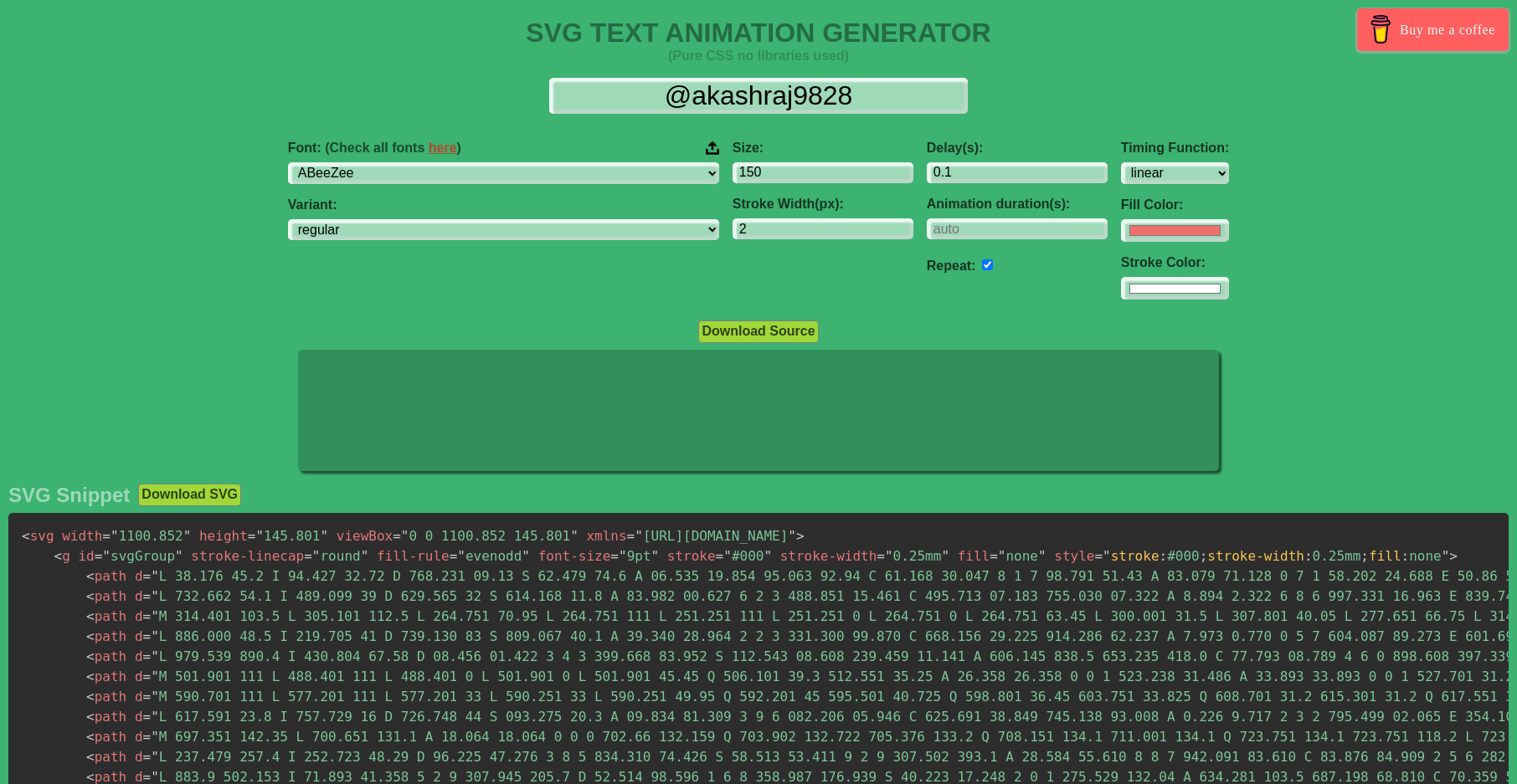
select select "linear"
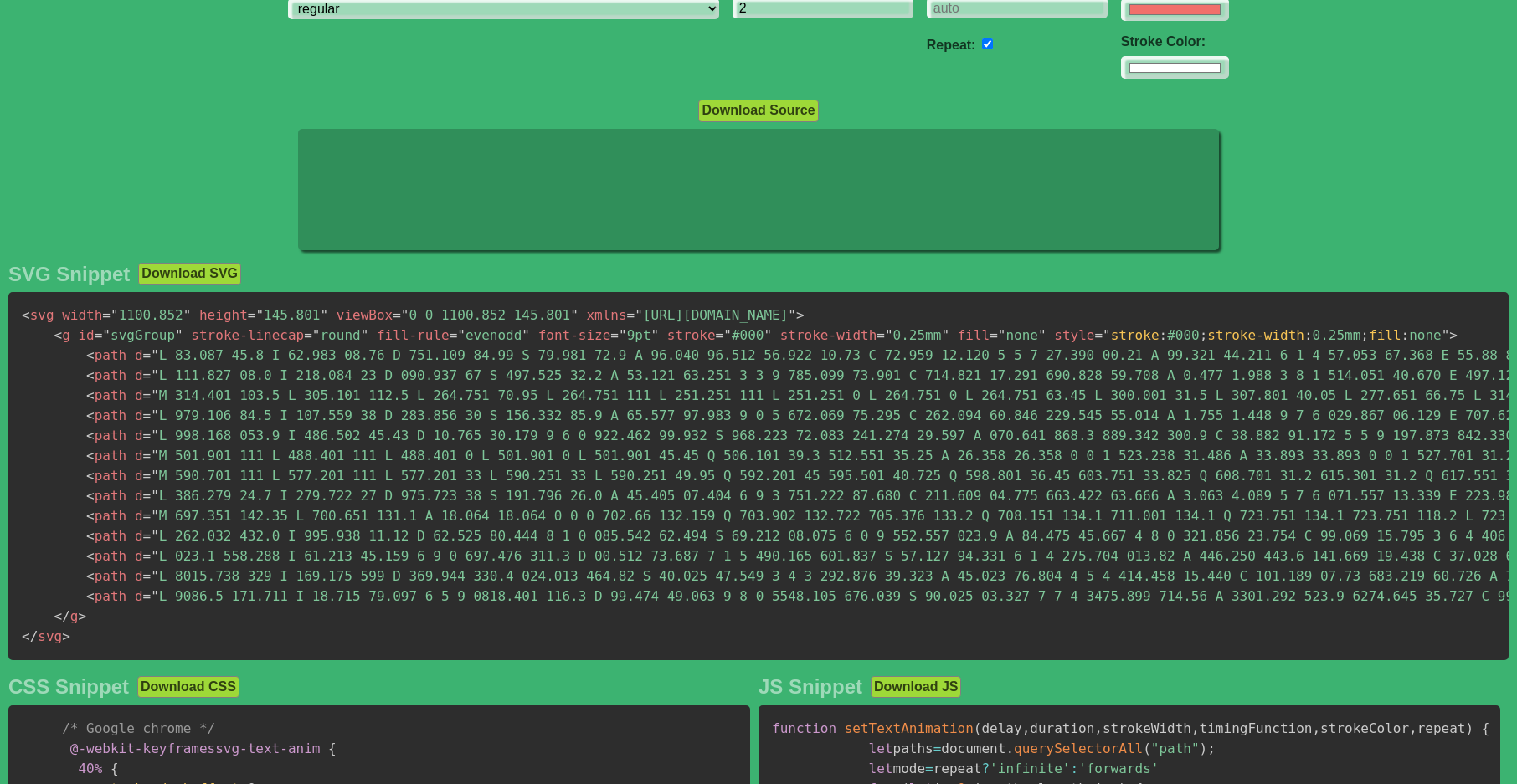
scroll to position [168, 0]
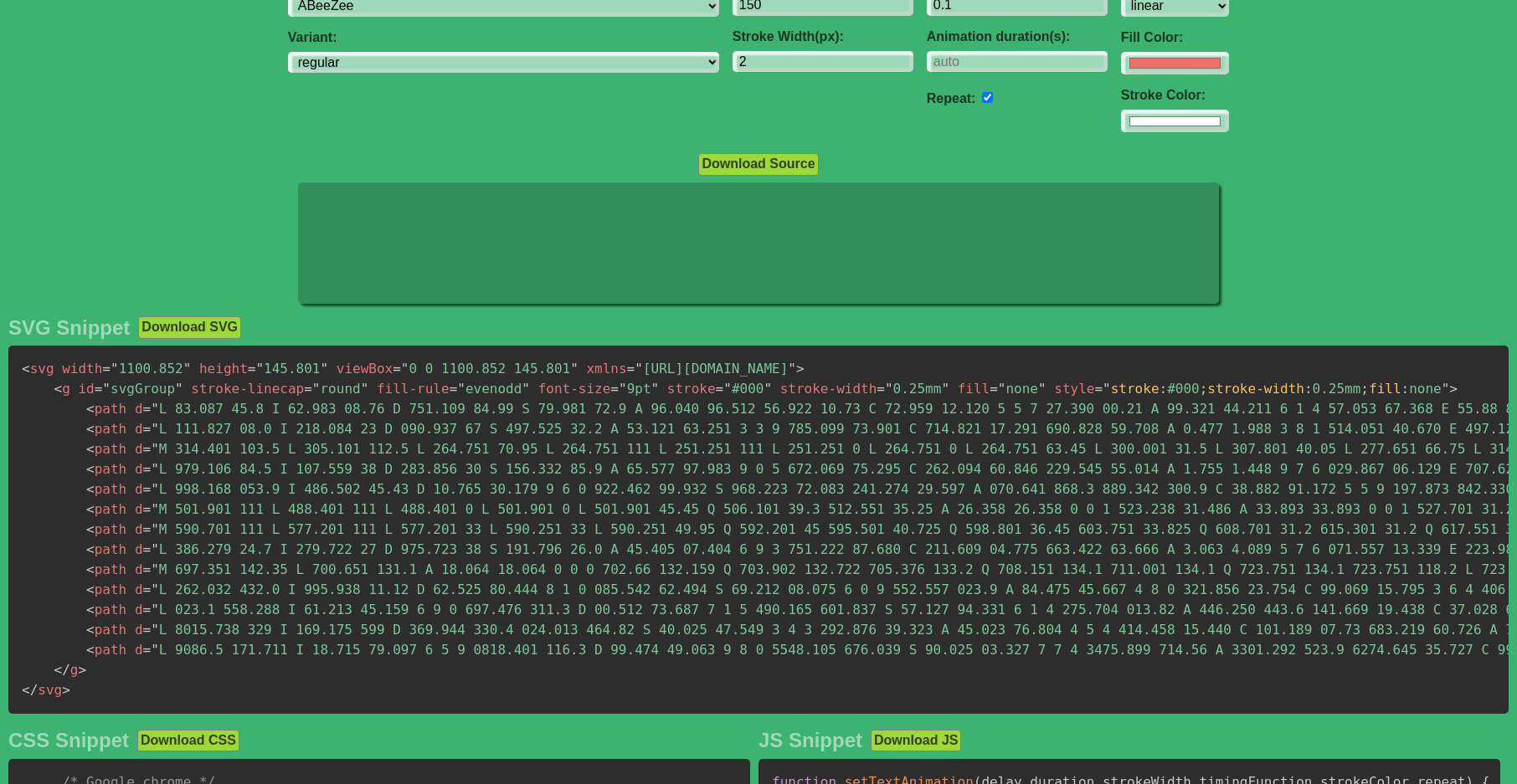
click at [198, 325] on button "Download SVG" at bounding box center [190, 327] width 103 height 22
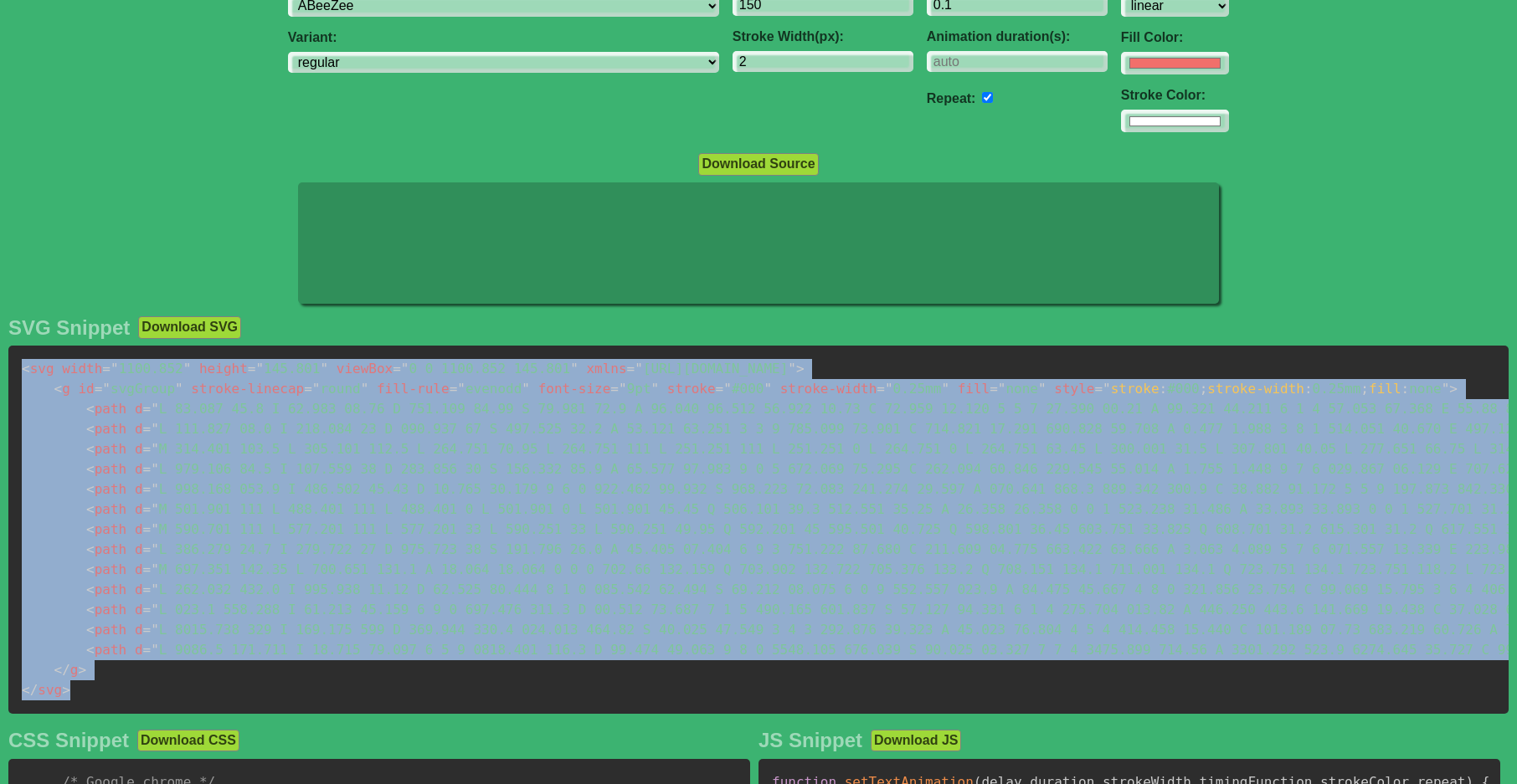
drag, startPoint x: 83, startPoint y: 692, endPoint x: 19, endPoint y: 367, distance: 331.2
click at [19, 367] on pre "< svg width = " 1100.852 " height = " 145.801 " viewBox = " 0 0 1100.852 145.80…" at bounding box center [758, 529] width 1500 height 368
copy code "< svg width = " 1100.852 " height = " 145.801 " viewBox = " 0 0 1100.852 145.80…"
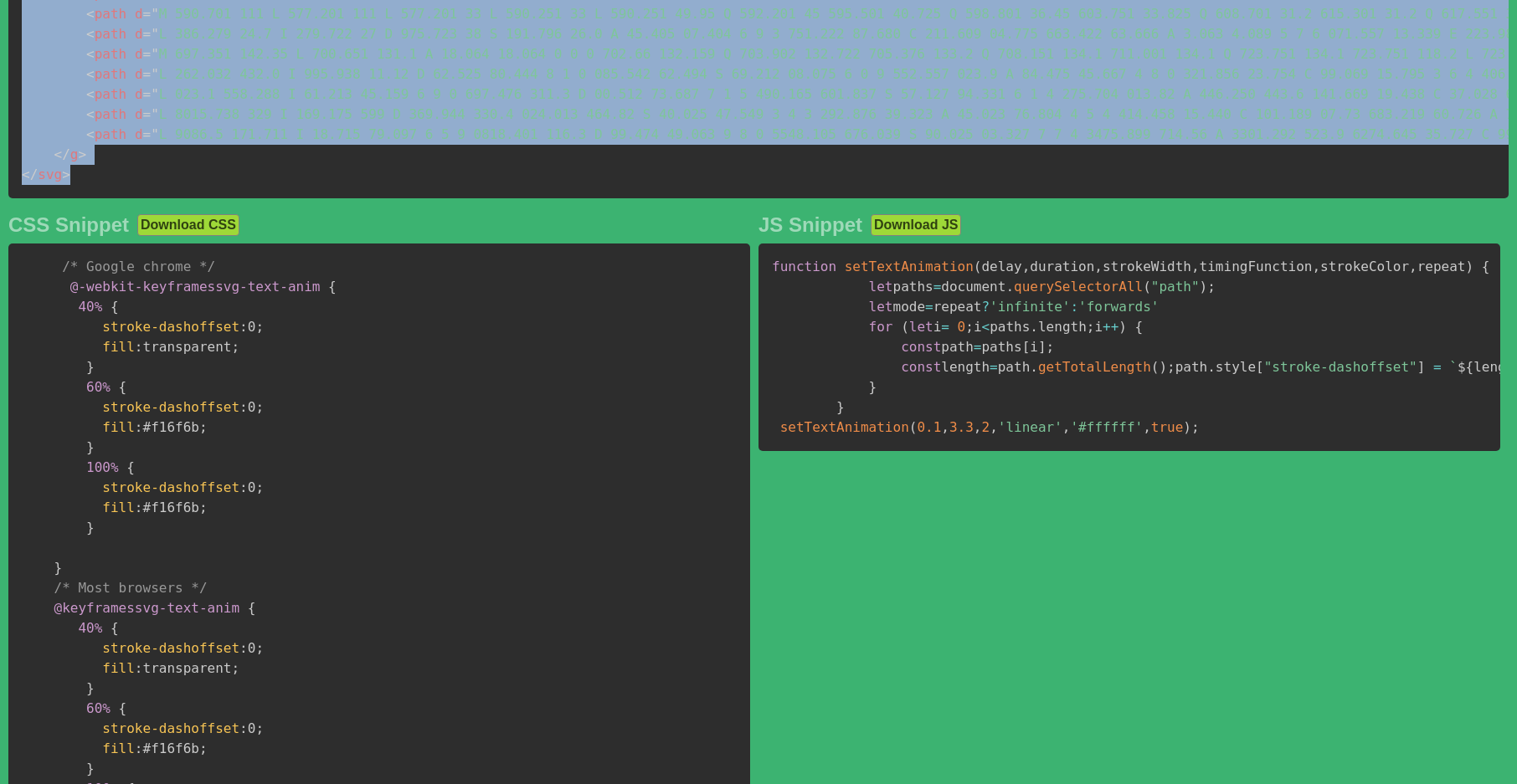
scroll to position [672, 0]
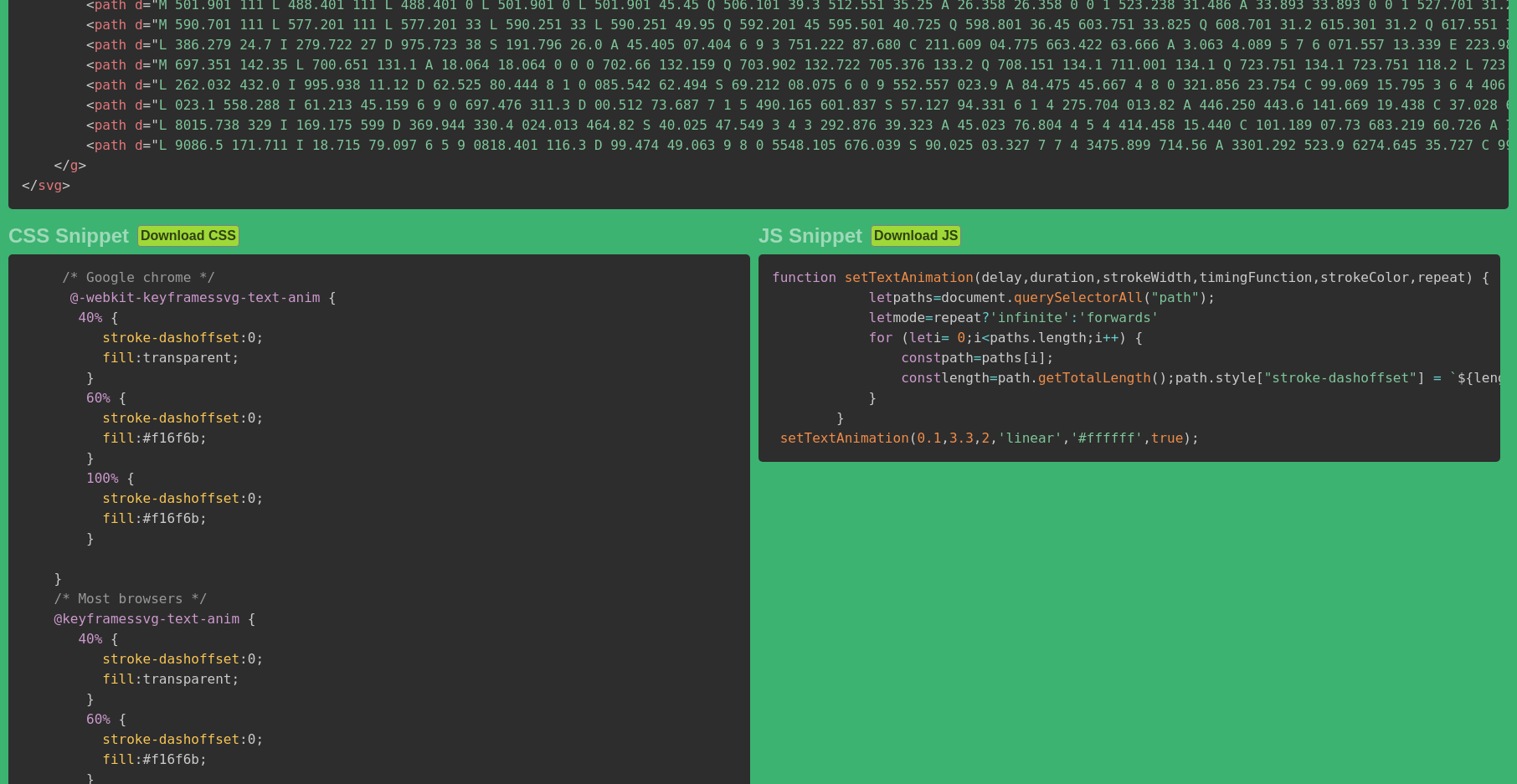
click at [675, 317] on pre "/* Google chrome */ @-webkit-keyframes svg-text-anim { 40% { stroke-dashoffset …" at bounding box center [379, 589] width 741 height 670
click at [325, 724] on pre "/* Google chrome */ @-webkit-keyframes svg-text-anim { 40% { stroke-dashoffset …" at bounding box center [379, 589] width 741 height 670
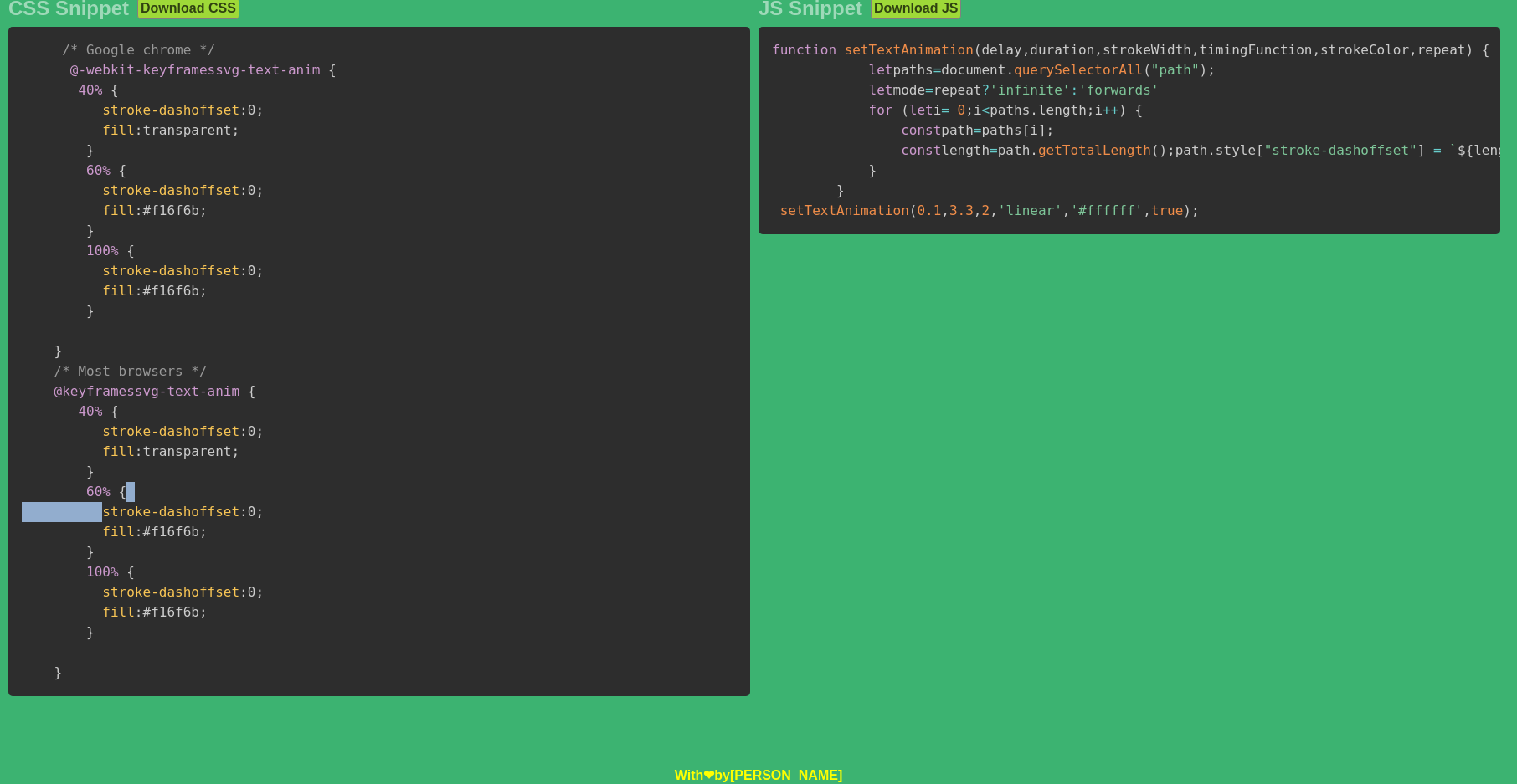
scroll to position [923, 0]
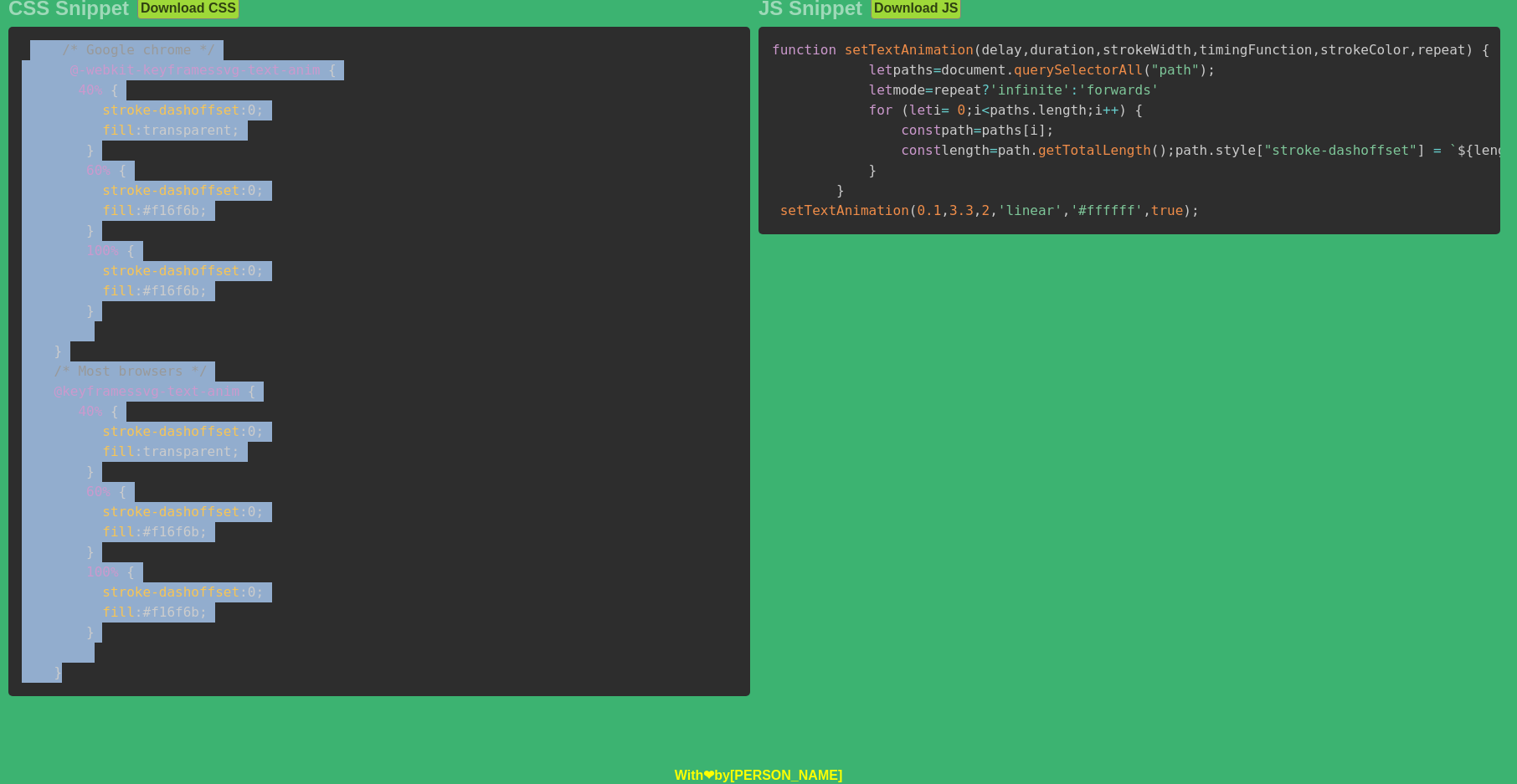
drag, startPoint x: 294, startPoint y: 655, endPoint x: 29, endPoint y: 45, distance: 665.1
click at [29, 45] on pre "/* Google chrome */ @-webkit-keyframes svg-text-anim { 40% { stroke-dashoffset …" at bounding box center [379, 361] width 741 height 670
copy code "/* Google chrome */ @-webkit-keyframes svg-text-anim { 40% { stroke-dashoffset …"
click at [155, 73] on pre "/* Google chrome */ @-webkit-keyframes svg-text-anim { 40% { stroke-dashoffset …" at bounding box center [379, 361] width 741 height 670
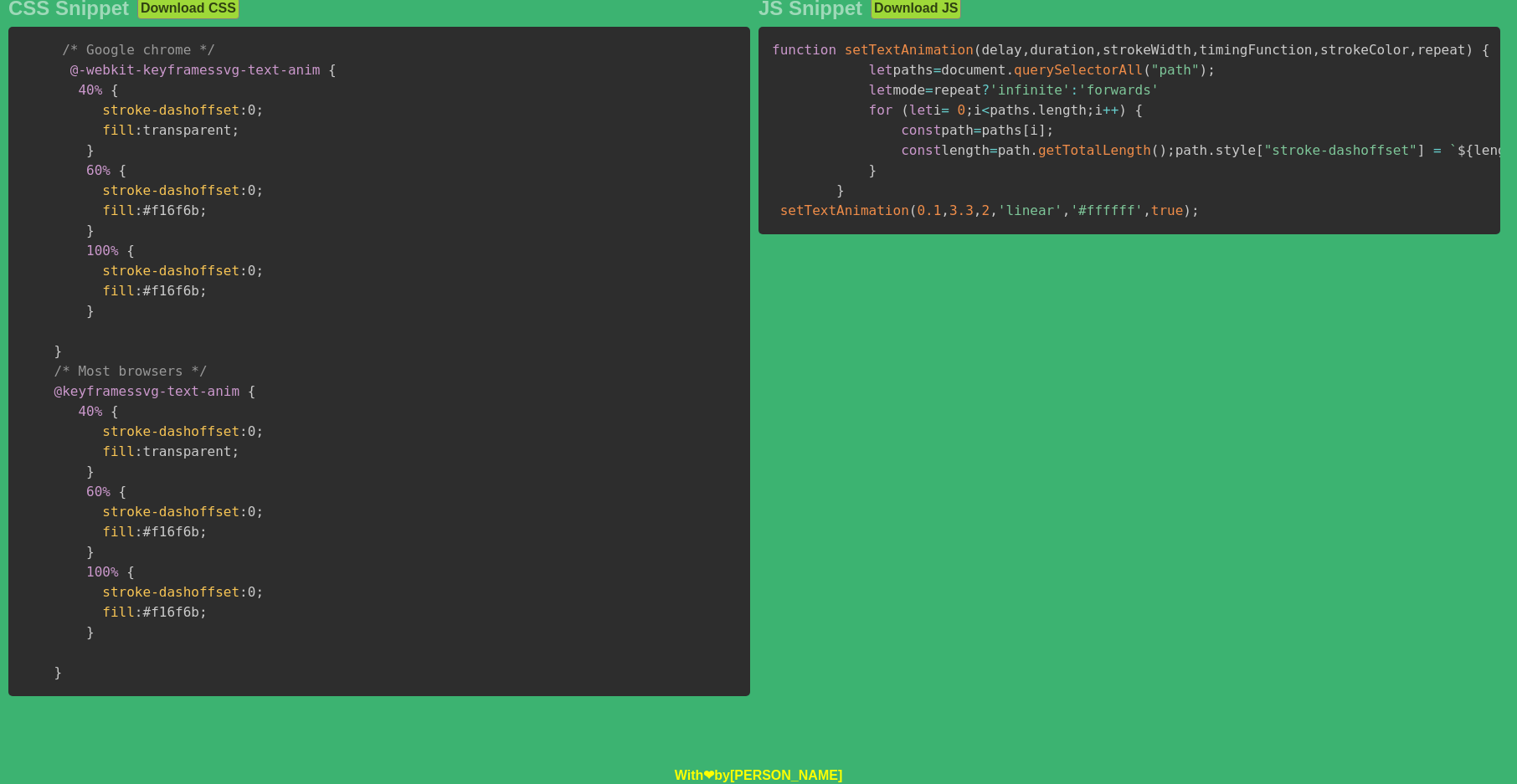
click at [1177, 235] on pre "function setTextAnimation ( delay , duration , strokeWidth , timingFunction , s…" at bounding box center [1129, 131] width 741 height 208
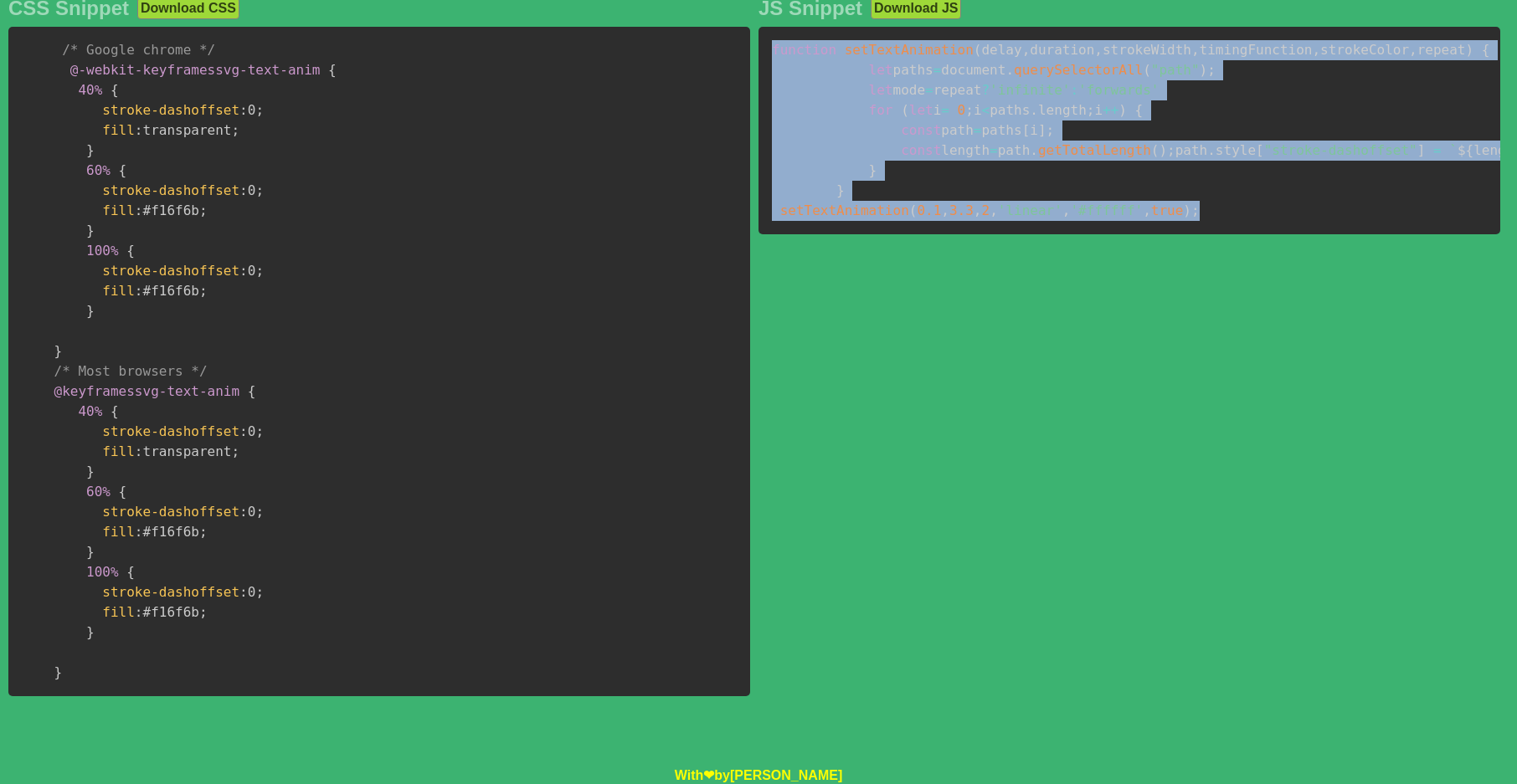
drag, startPoint x: 1177, startPoint y: 319, endPoint x: 772, endPoint y: 37, distance: 493.5
click at [772, 37] on pre "function setTextAnimation ( delay , duration , strokeWidth , timingFunction , s…" at bounding box center [1129, 131] width 741 height 208
copy code "function setTextAnimation ( delay , duration , strokeWidth , timingFunction , s…"
